Goal: Transaction & Acquisition: Purchase product/service

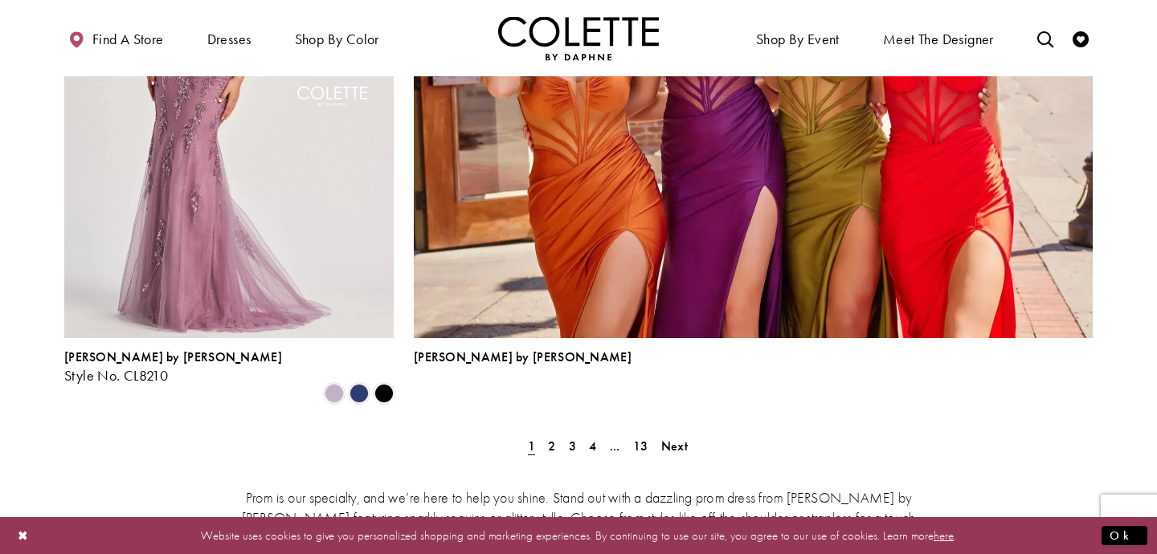
scroll to position [3765, 0]
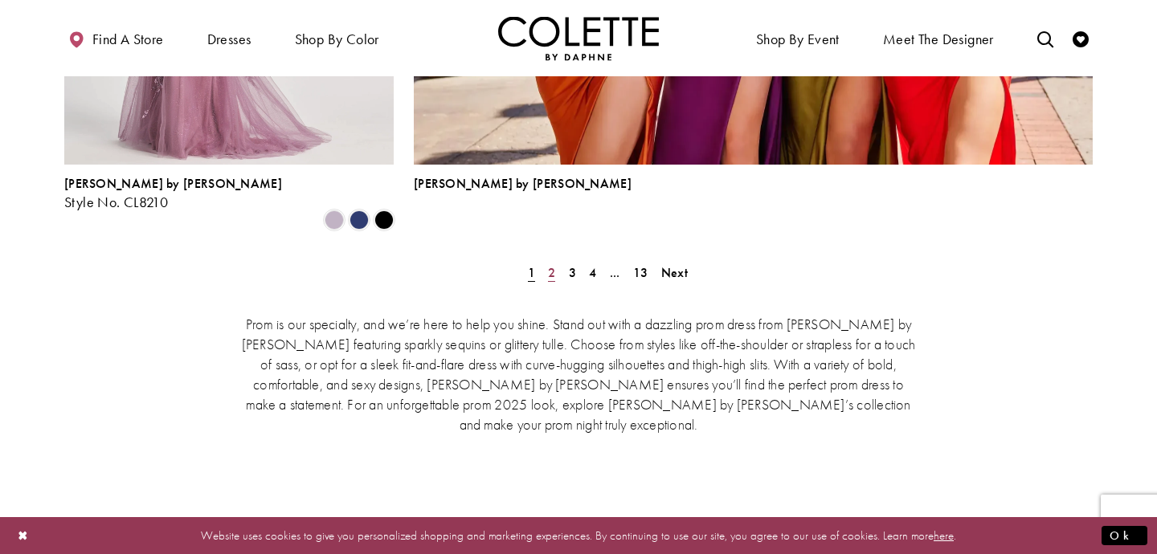
click at [550, 264] on span "2" at bounding box center [551, 272] width 7 height 17
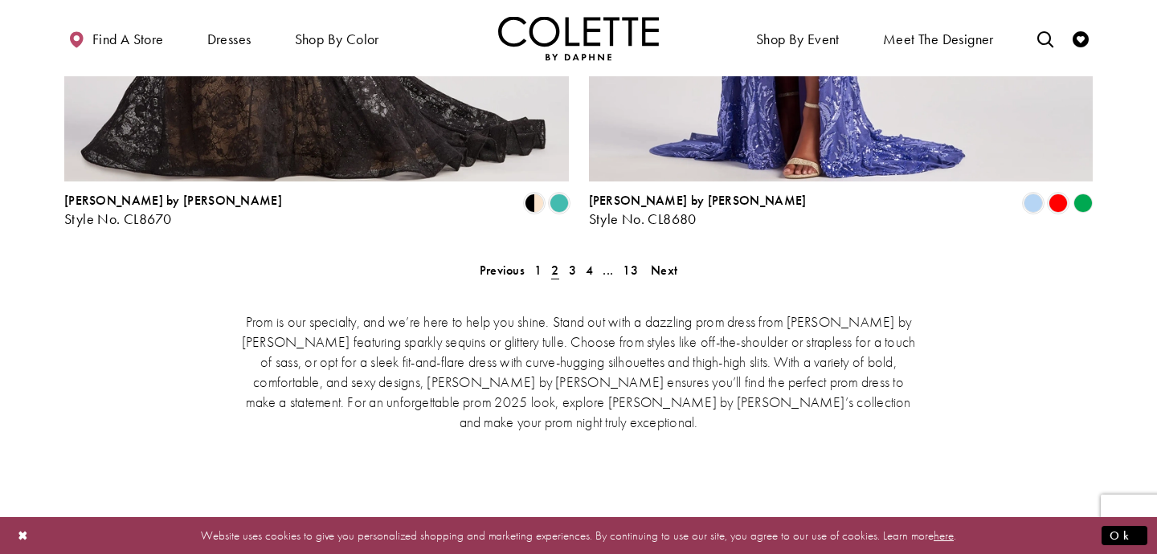
scroll to position [3395, 0]
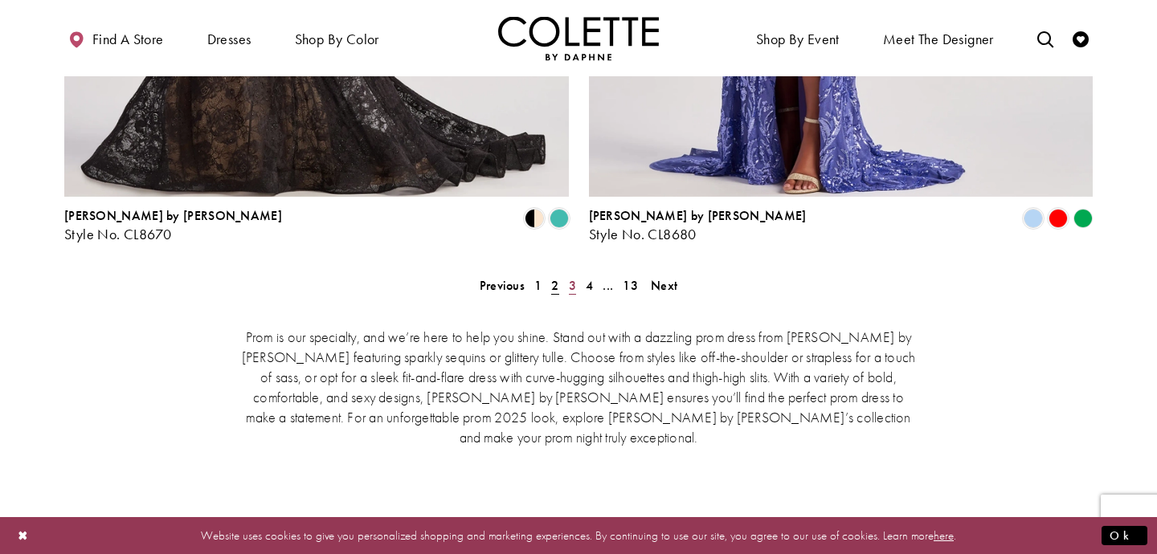
click at [575, 277] on span "3" at bounding box center [572, 285] width 7 height 17
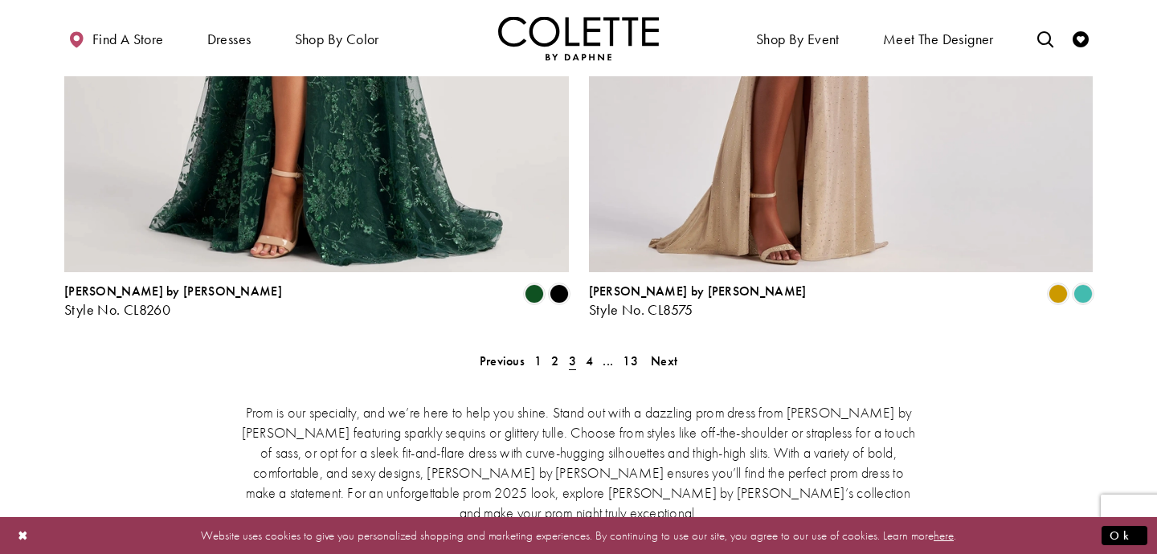
scroll to position [3316, 0]
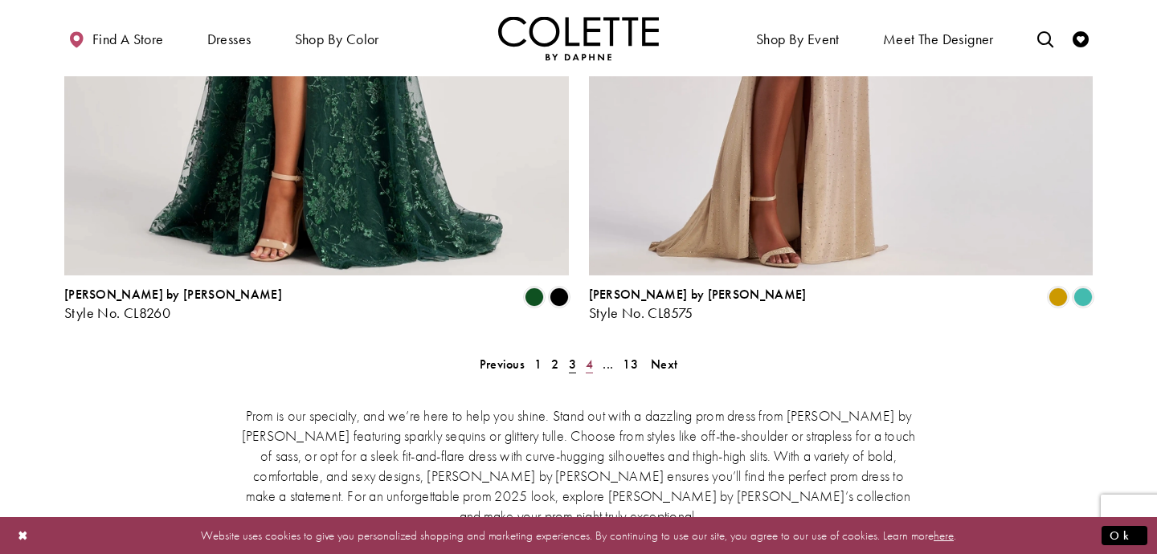
click at [590, 356] on span "4" at bounding box center [589, 364] width 7 height 17
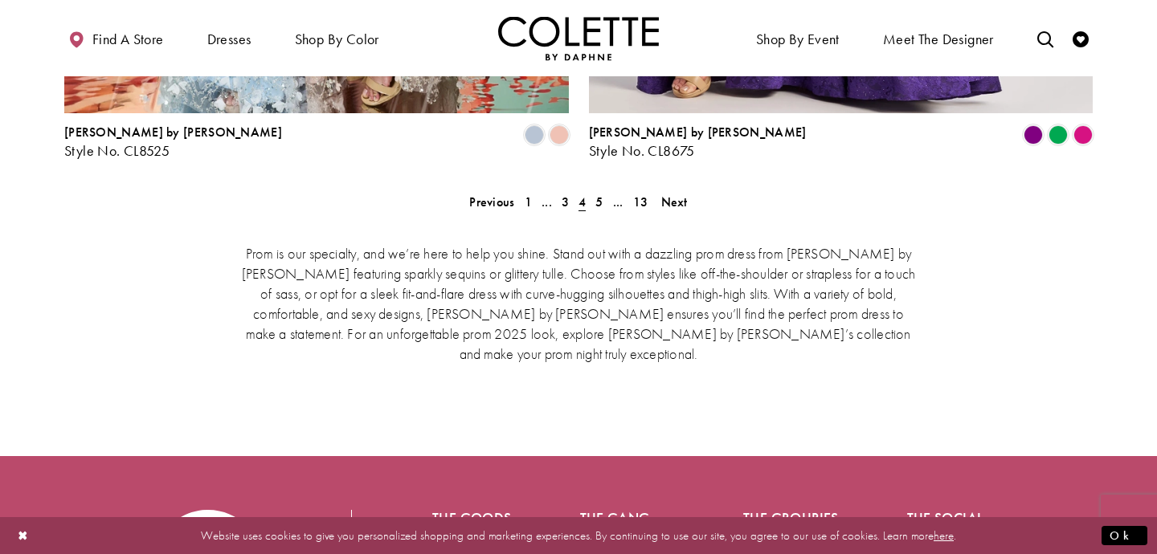
scroll to position [3487, 0]
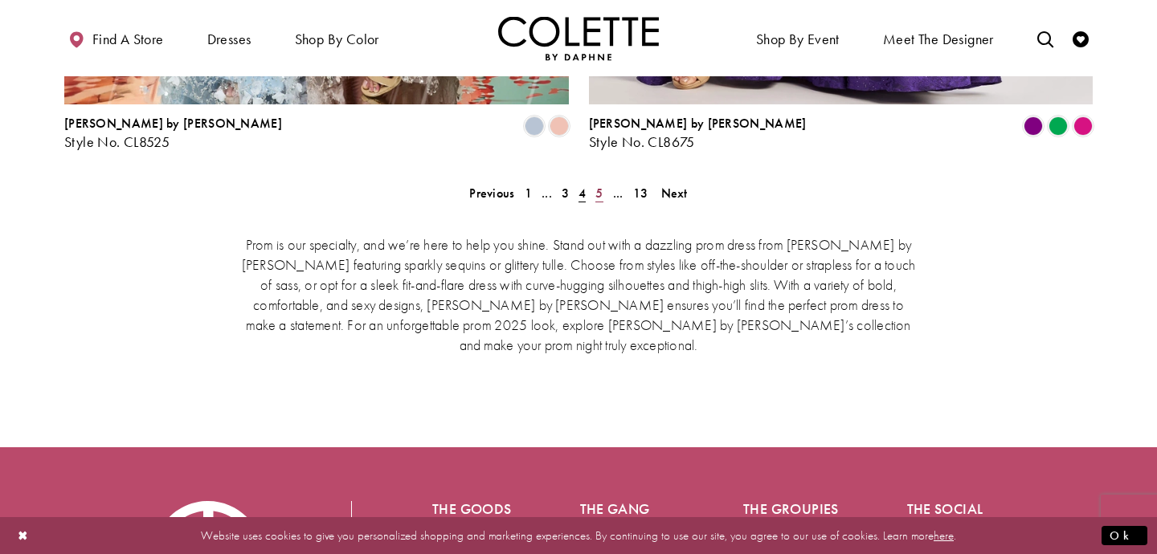
click at [601, 185] on span "5" at bounding box center [598, 193] width 7 height 17
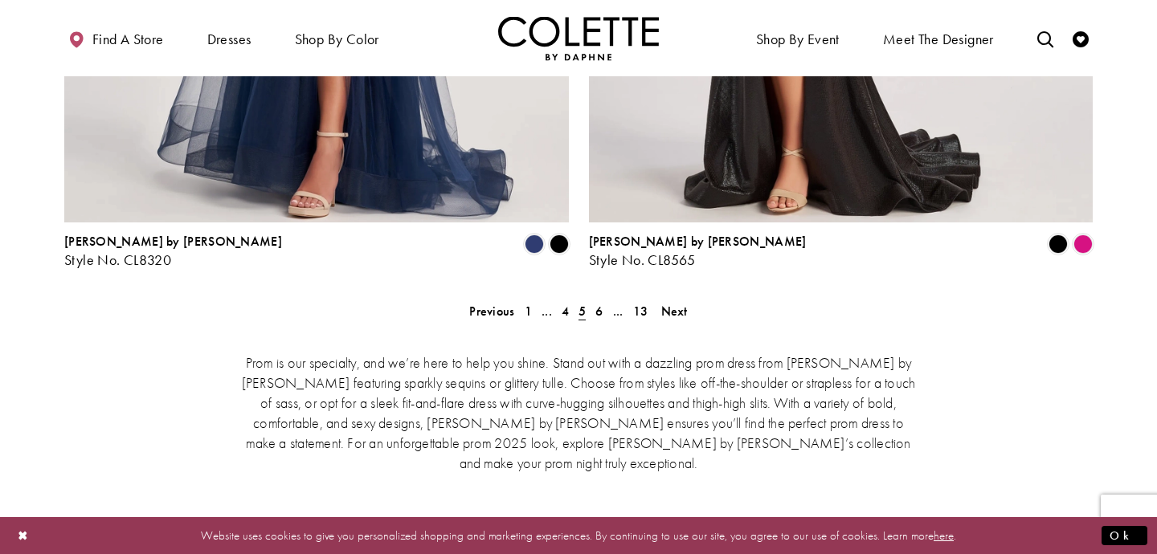
scroll to position [3335, 0]
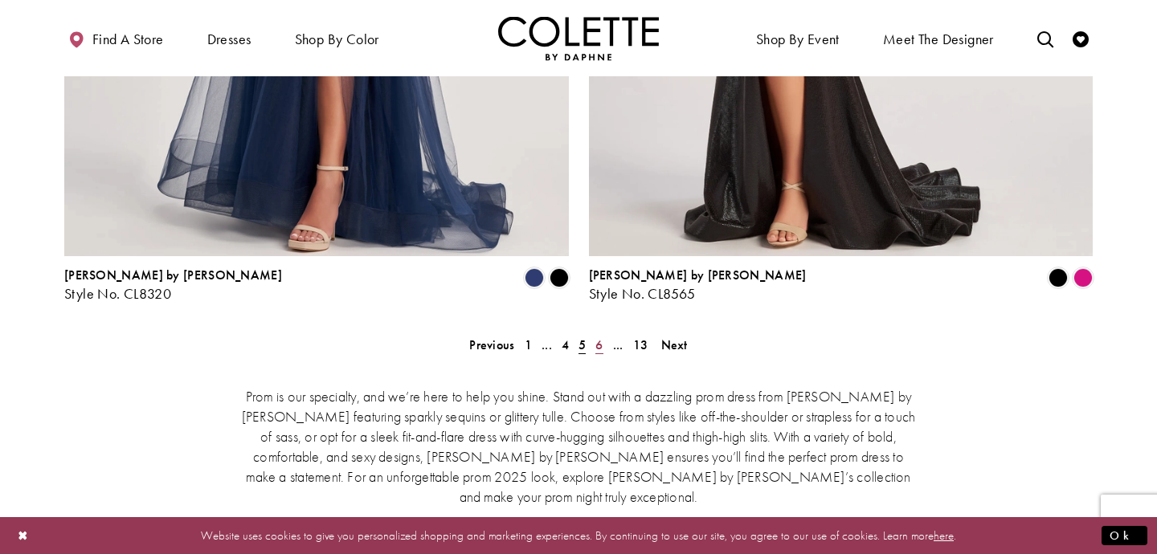
click at [599, 337] on span "6" at bounding box center [598, 345] width 7 height 17
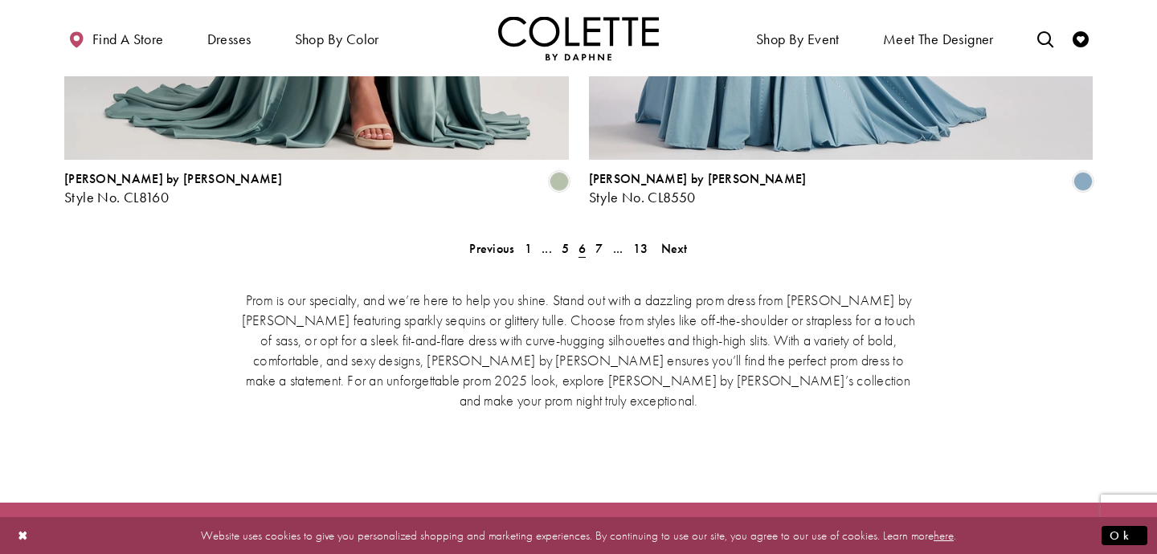
scroll to position [3384, 0]
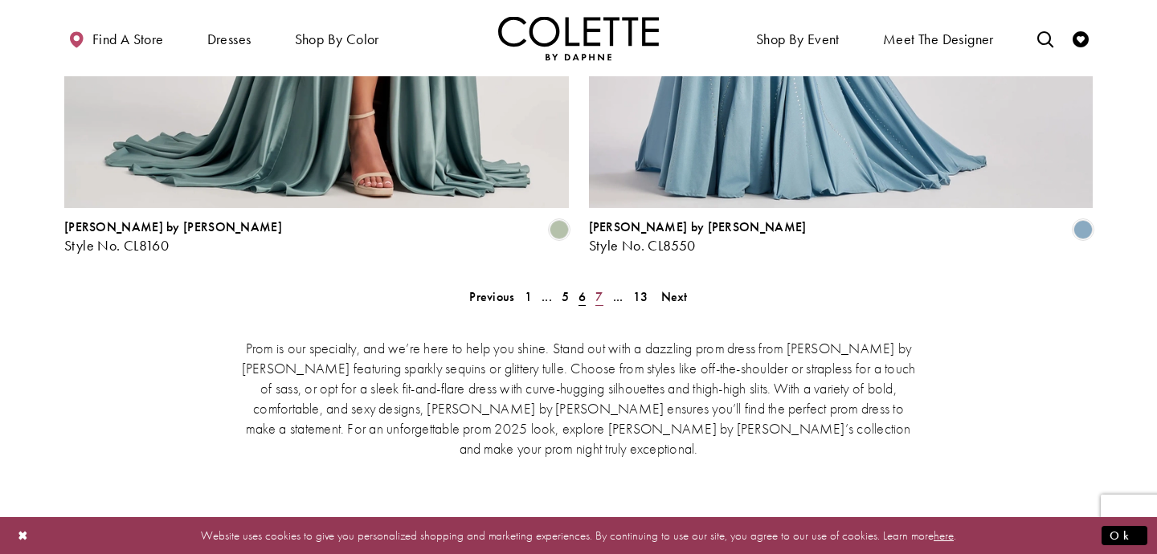
click at [599, 288] on span "7" at bounding box center [598, 296] width 7 height 17
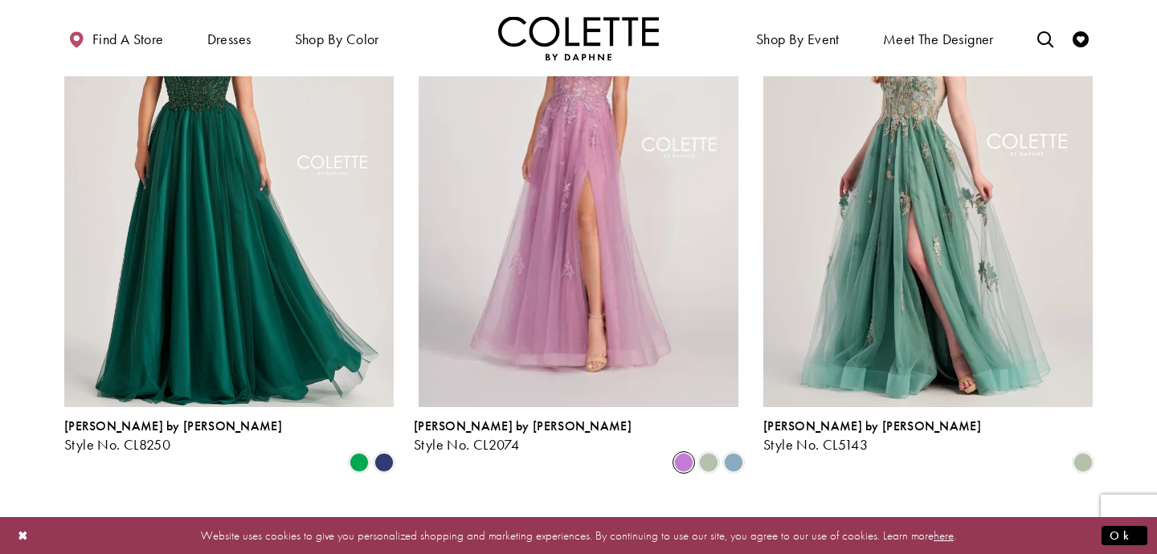
scroll to position [1152, 0]
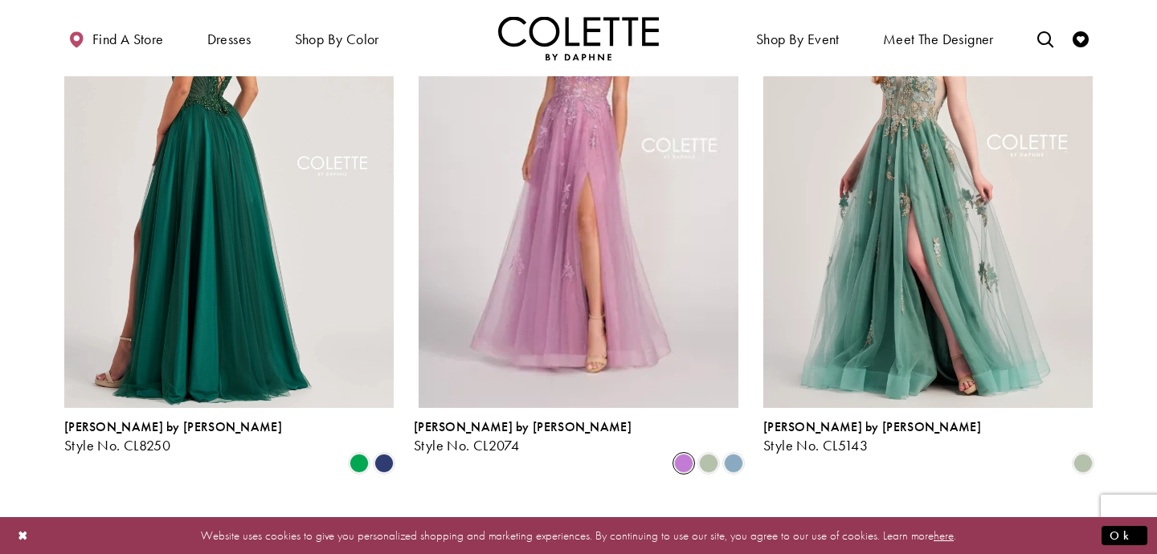
click at [211, 203] on img "Visit Colette by Daphne Style No. CL8250 Page" at bounding box center [228, 168] width 329 height 479
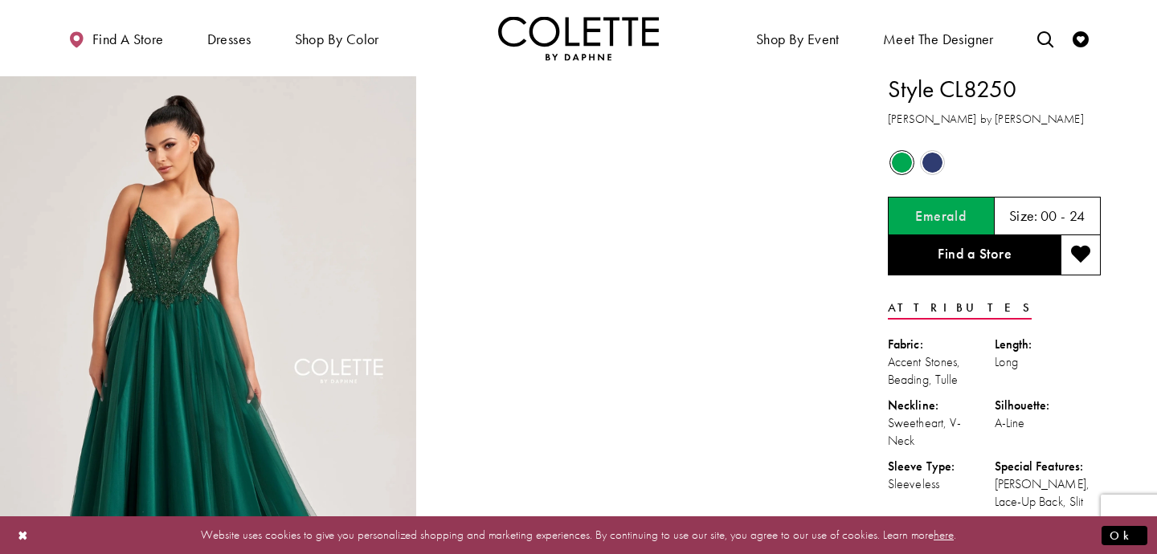
click at [936, 158] on span "Product color controls state depends on size chosen" at bounding box center [932, 163] width 20 height 20
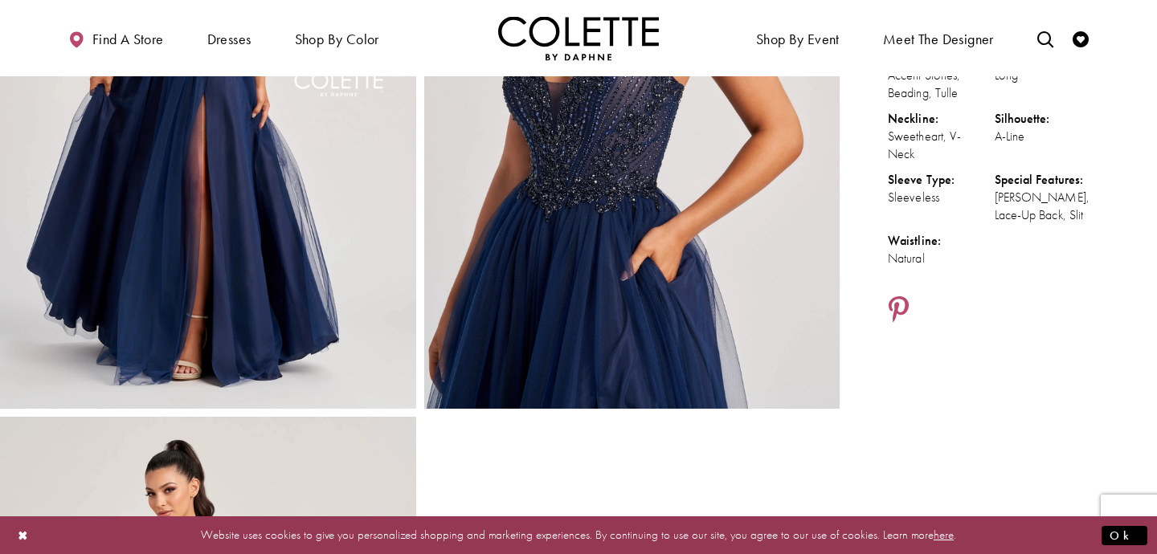
scroll to position [294, 0]
